Goal: Navigation & Orientation: Find specific page/section

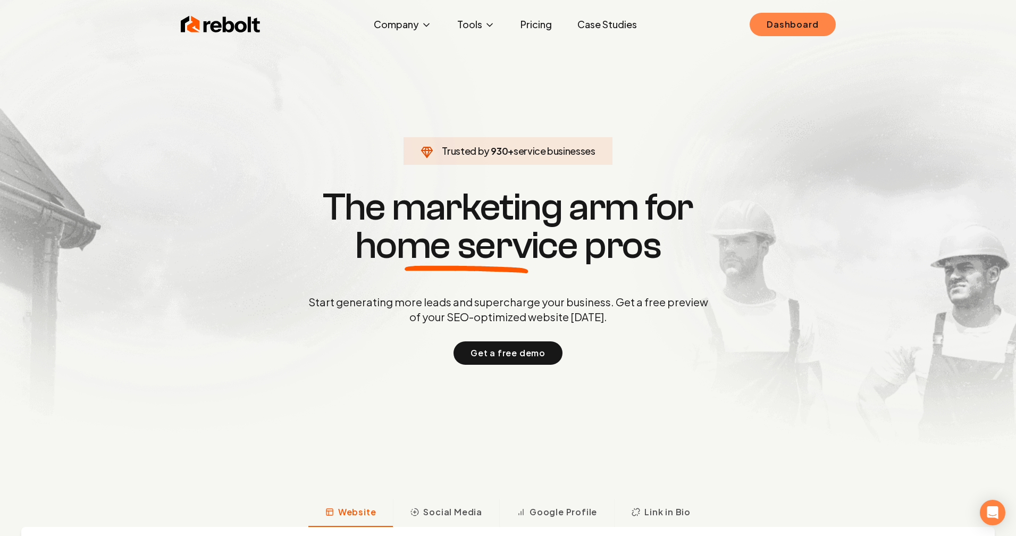
click at [788, 26] on link "Dashboard" at bounding box center [793, 24] width 86 height 23
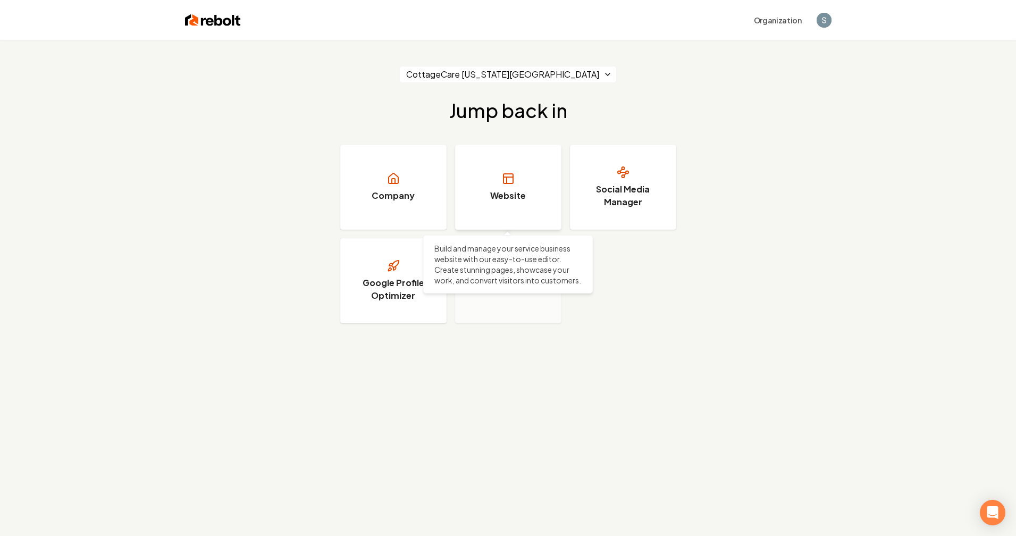
click at [505, 171] on link "Website" at bounding box center [508, 187] width 106 height 85
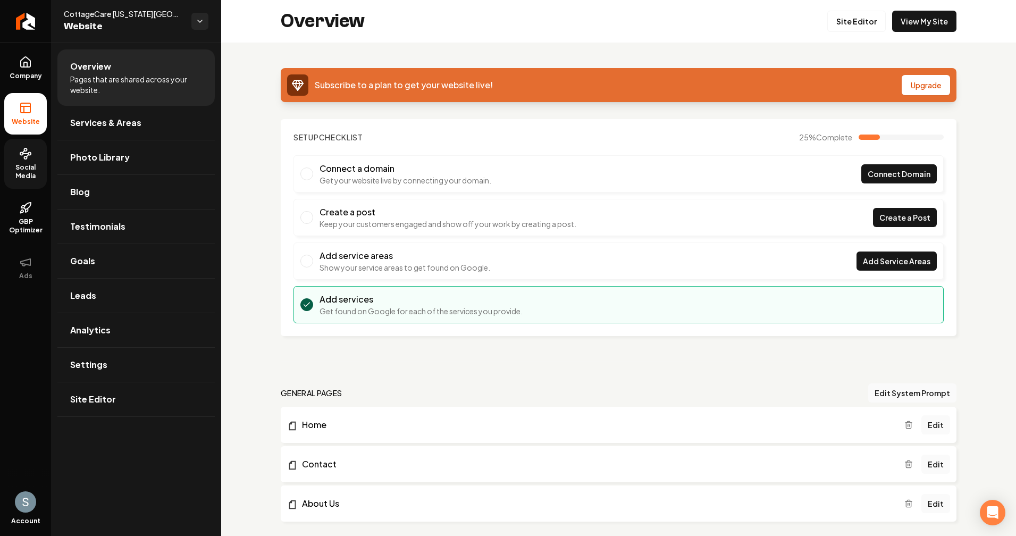
click at [29, 155] on icon at bounding box center [28, 156] width 2 height 2
click at [197, 20] on html "Company Website Social Media GBP Optimizer Ads Account CottageCare Virginia Bea…" at bounding box center [508, 268] width 1016 height 536
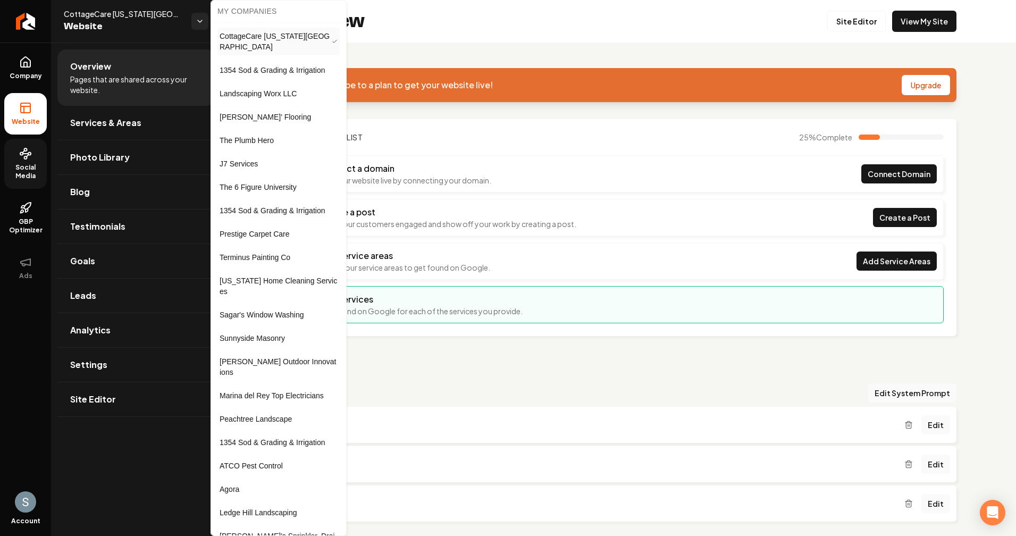
click at [314, 65] on span "1354 Sod & Grading & Irrigation" at bounding box center [272, 70] width 105 height 11
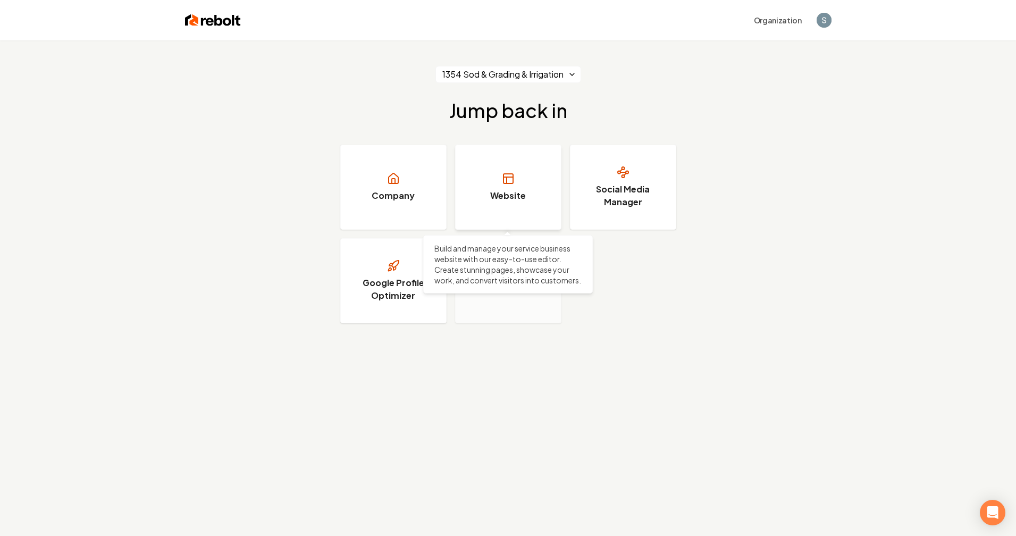
click at [500, 182] on link "Website" at bounding box center [508, 187] width 106 height 85
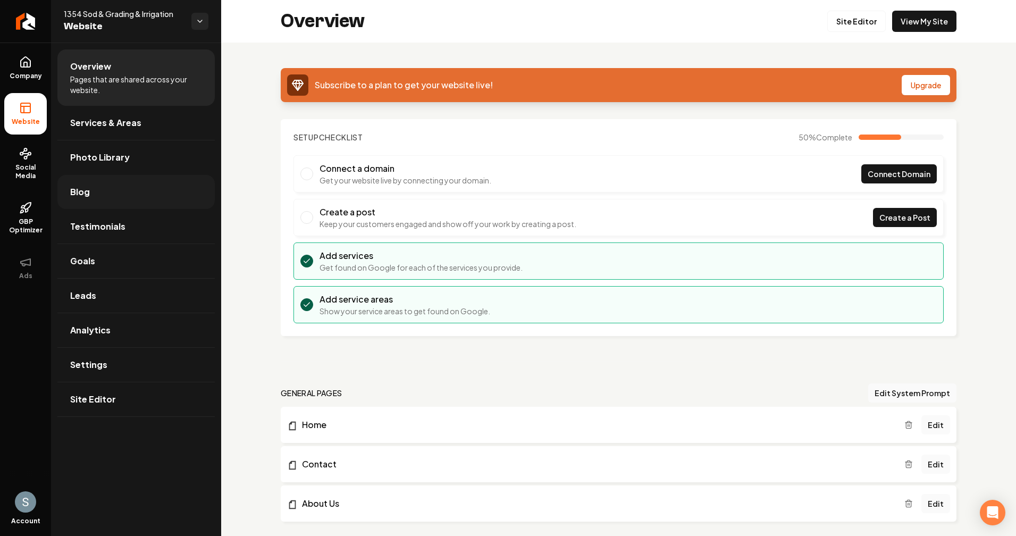
click at [158, 189] on link "Blog" at bounding box center [135, 192] width 157 height 34
